Goal: Book appointment/travel/reservation

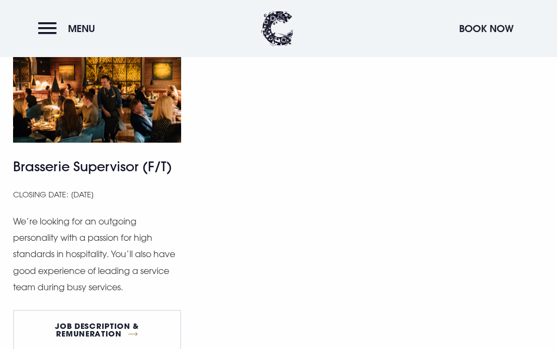
click at [40, 39] on button "Menu" at bounding box center [69, 28] width 63 height 23
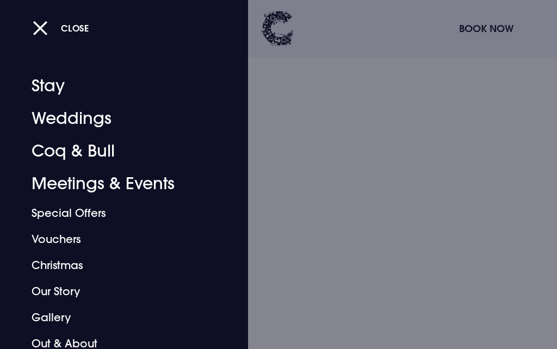
click at [94, 122] on link "Weddings" at bounding box center [118, 118] width 172 height 33
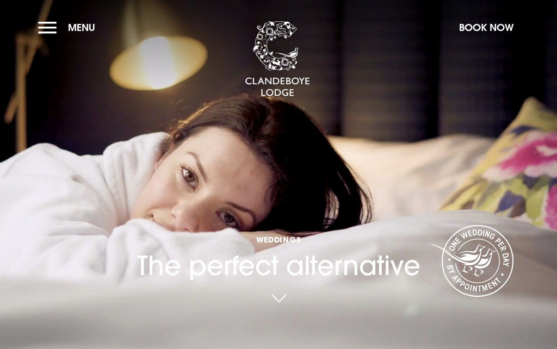
click at [57, 32] on button "Menu" at bounding box center [69, 27] width 63 height 23
checkbox input "true"
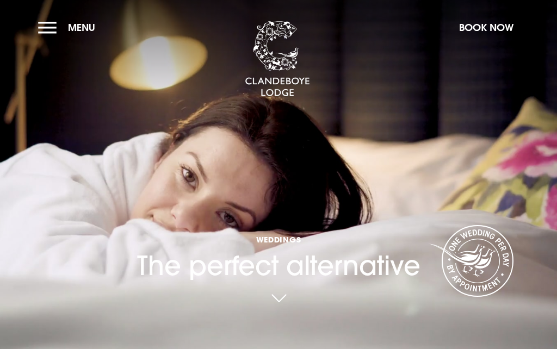
checkbox input "true"
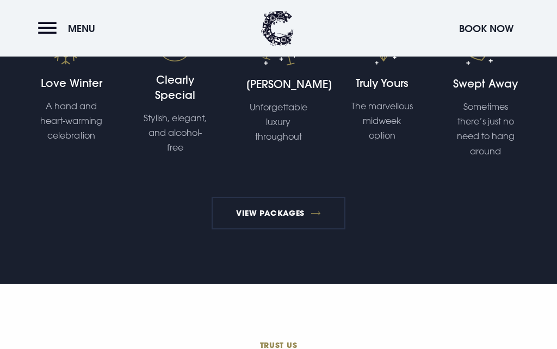
scroll to position [2014, 0]
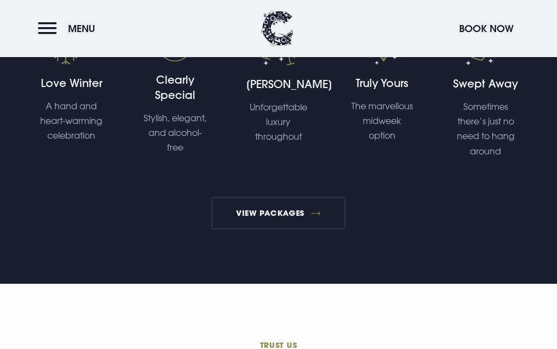
click at [291, 230] on link "View Packages" at bounding box center [279, 213] width 134 height 33
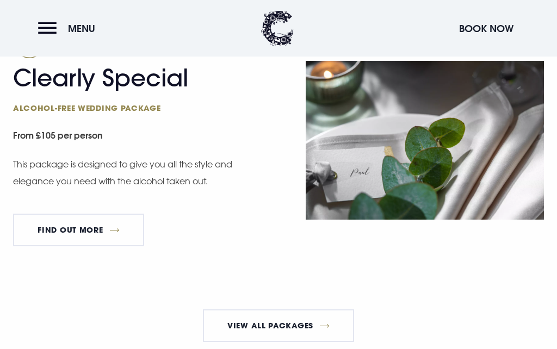
scroll to position [1891, 0]
click at [295, 340] on link "View All Packages" at bounding box center [279, 326] width 152 height 33
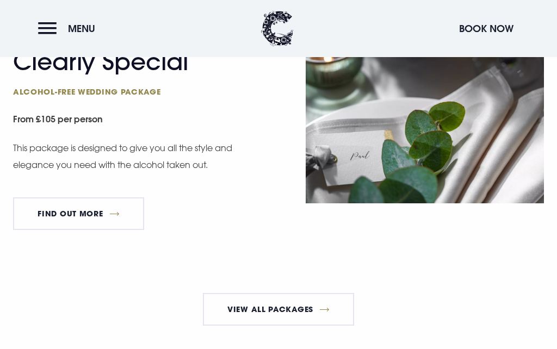
scroll to position [1938, 0]
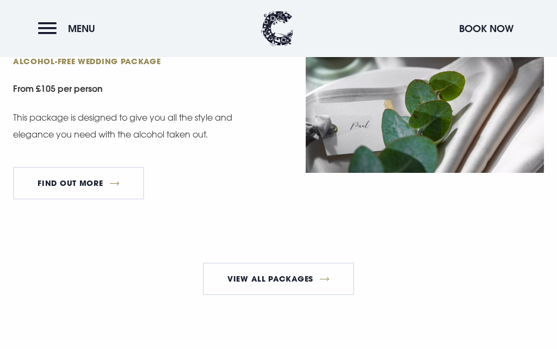
click at [313, 304] on div "View All Packages" at bounding box center [278, 283] width 440 height 41
click at [311, 291] on link "View All Packages" at bounding box center [279, 279] width 152 height 33
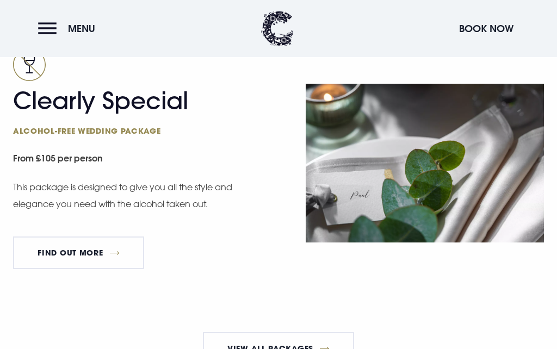
scroll to position [1846, 0]
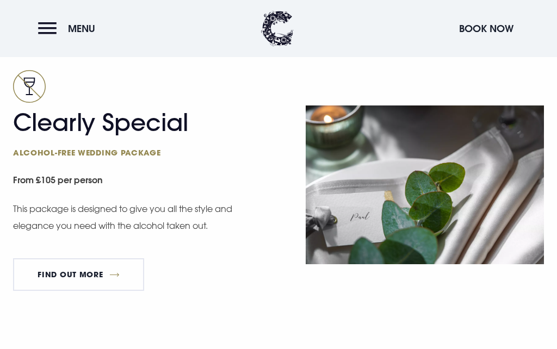
click at [41, 278] on link "FIND OUT MORE" at bounding box center [78, 274] width 131 height 33
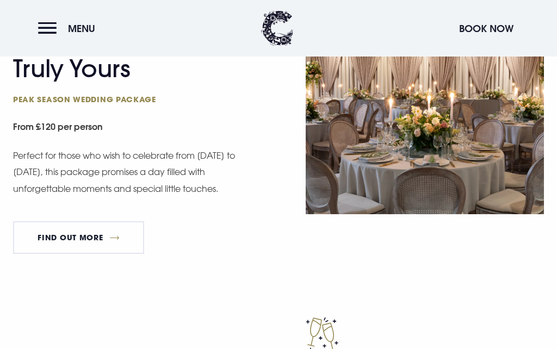
scroll to position [681, 0]
click at [112, 228] on link "FIND OUT MORE" at bounding box center [78, 237] width 131 height 33
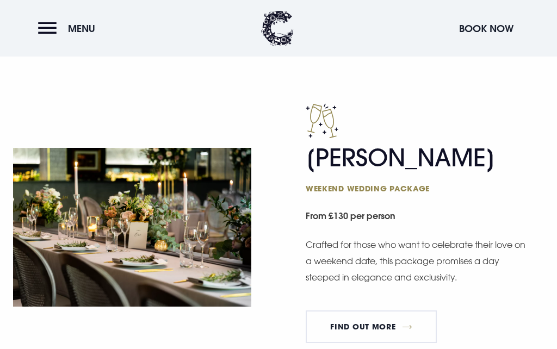
scroll to position [893, 0]
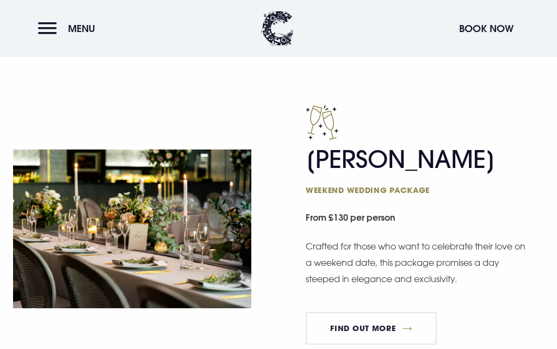
click at [367, 322] on link "FIND OUT MORE" at bounding box center [371, 328] width 131 height 33
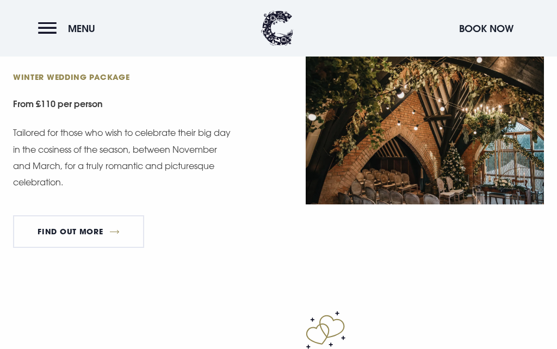
scroll to position [1325, 0]
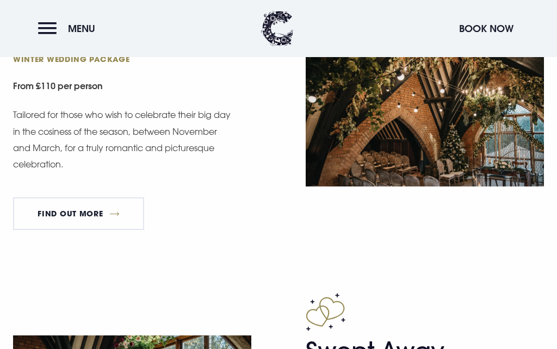
click at [101, 211] on link "FIND OUT MORE" at bounding box center [78, 214] width 131 height 33
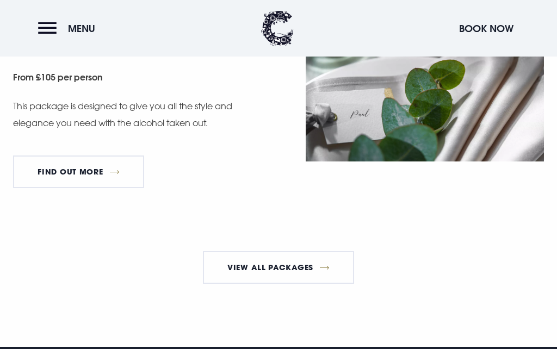
scroll to position [1950, 0]
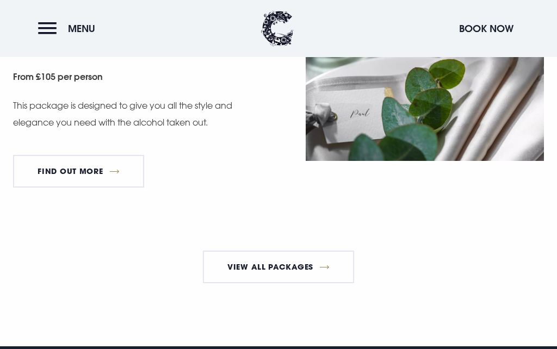
click at [48, 178] on link "FIND OUT MORE" at bounding box center [78, 171] width 131 height 33
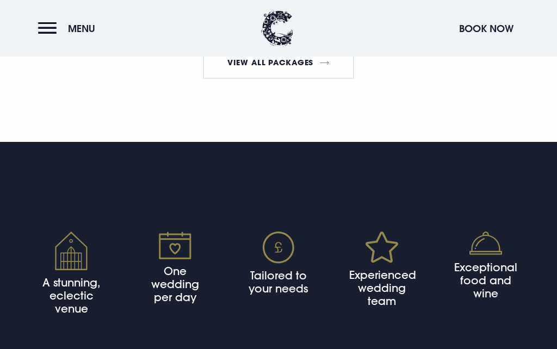
scroll to position [2154, 0]
click at [288, 79] on link "View All Packages" at bounding box center [279, 62] width 152 height 33
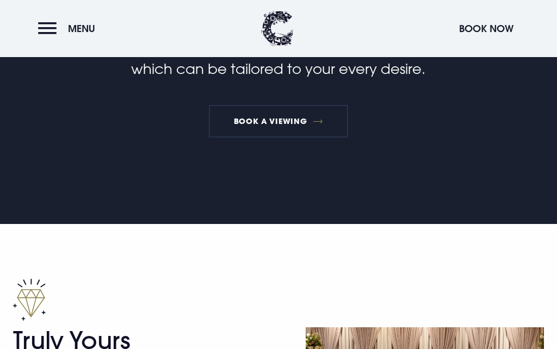
scroll to position [403, 0]
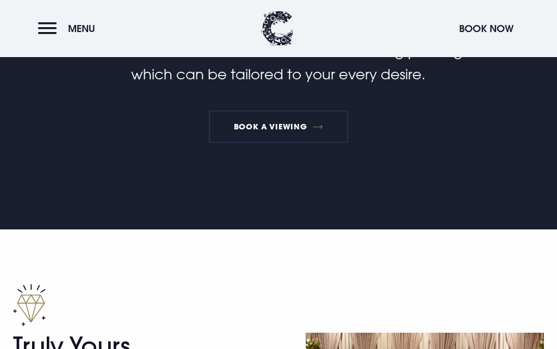
click at [299, 139] on link "Book a Viewing" at bounding box center [278, 126] width 139 height 33
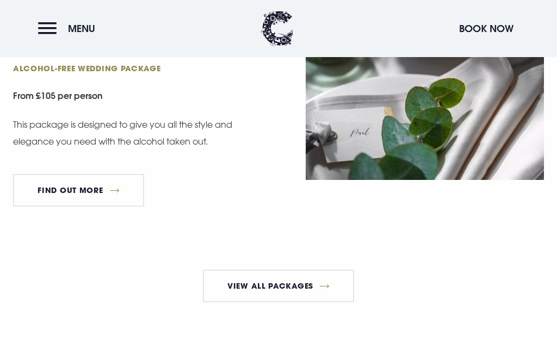
scroll to position [1932, 0]
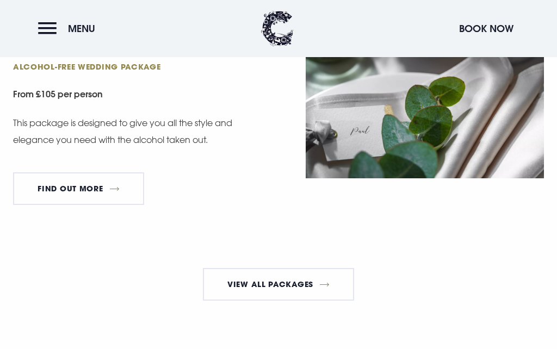
click at [314, 281] on link "View All Packages" at bounding box center [279, 284] width 152 height 33
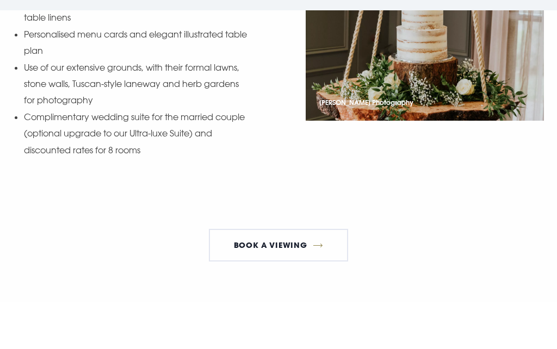
scroll to position [1411, 0]
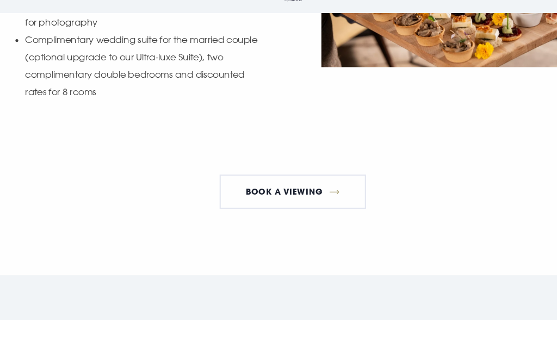
scroll to position [1472, 0]
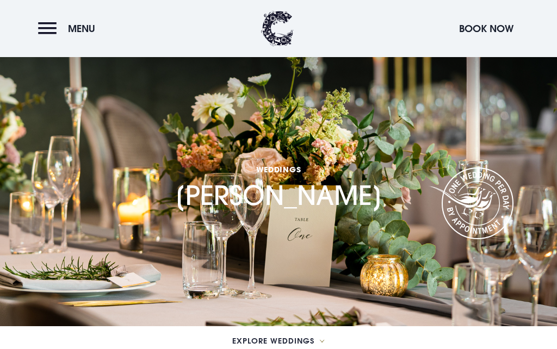
scroll to position [528, 0]
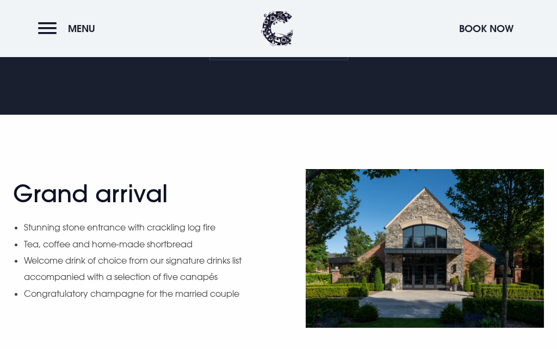
checkbox input "true"
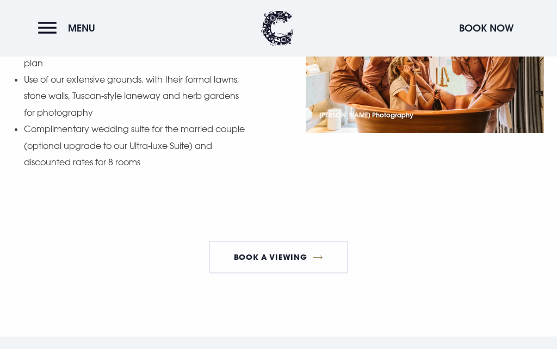
scroll to position [1417, 0]
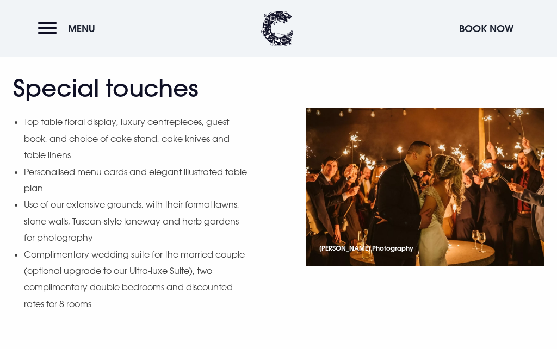
scroll to position [1260, 0]
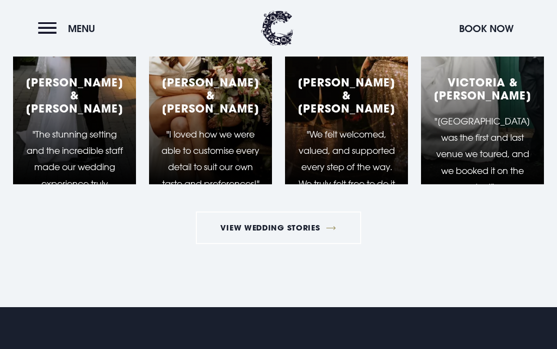
scroll to position [1951, 0]
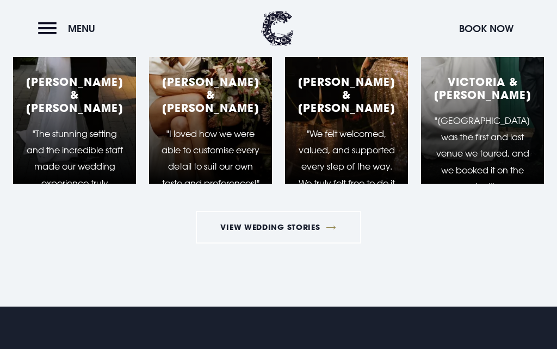
click at [322, 211] on link "View Wedding Stories" at bounding box center [278, 227] width 165 height 33
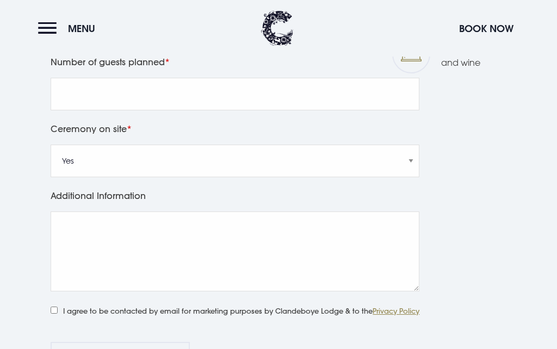
scroll to position [777, 0]
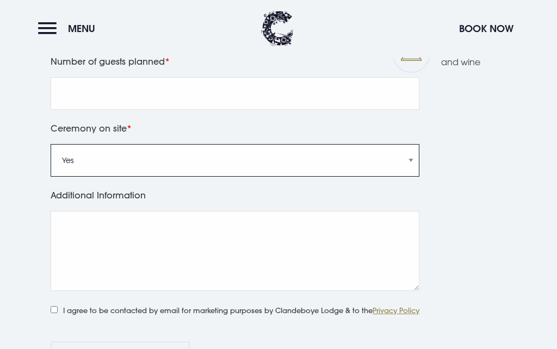
click at [360, 177] on select "Yes No" at bounding box center [235, 160] width 369 height 33
